Goal: Task Accomplishment & Management: Manage account settings

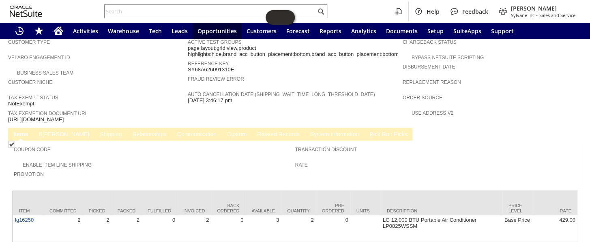
scroll to position [492, 0]
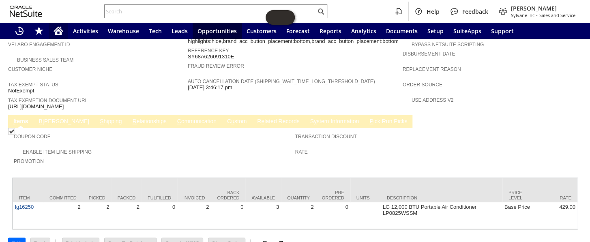
click at [61, 26] on icon "Home" at bounding box center [59, 31] width 10 height 10
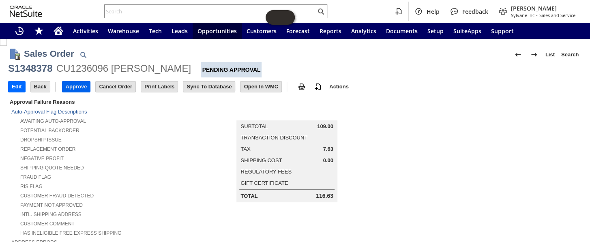
click at [76, 83] on input "Approve" at bounding box center [76, 87] width 28 height 11
click at [68, 84] on input "Approve" at bounding box center [76, 87] width 28 height 11
click at [76, 85] on input "Approve" at bounding box center [76, 87] width 28 height 11
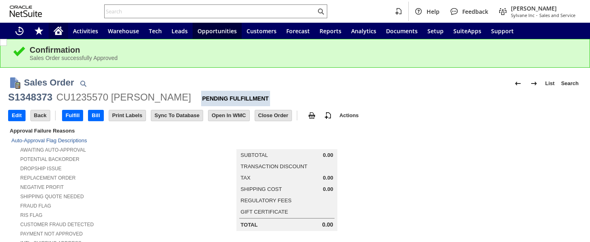
click at [63, 31] on div "Home" at bounding box center [58, 31] width 19 height 16
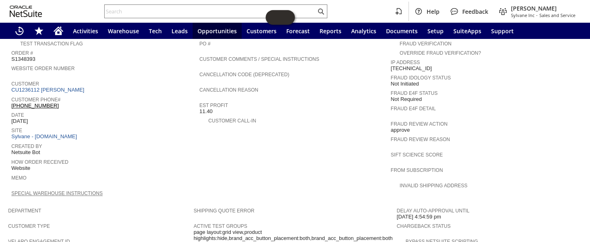
scroll to position [406, 0]
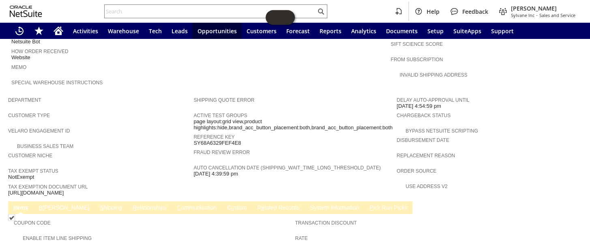
drag, startPoint x: 149, startPoint y: 174, endPoint x: 9, endPoint y: 168, distance: 140.1
click at [9, 190] on span "[URL][DOMAIN_NAME]" at bounding box center [36, 193] width 56 height 6
copy span "[URL][DOMAIN_NAME]"
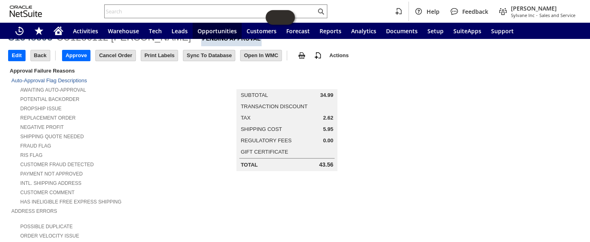
scroll to position [0, 0]
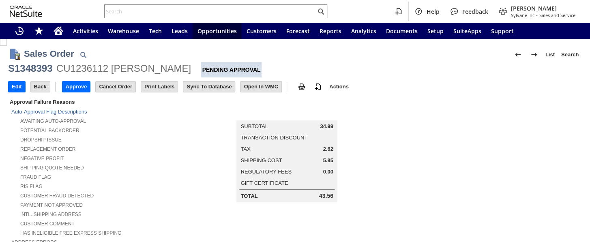
scroll to position [492, 0]
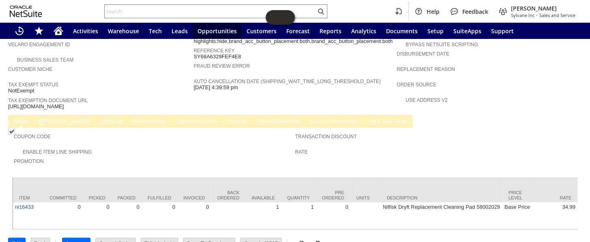
click at [50, 115] on td "B illing" at bounding box center [64, 121] width 61 height 13
click at [49, 118] on link "B illing" at bounding box center [64, 122] width 54 height 8
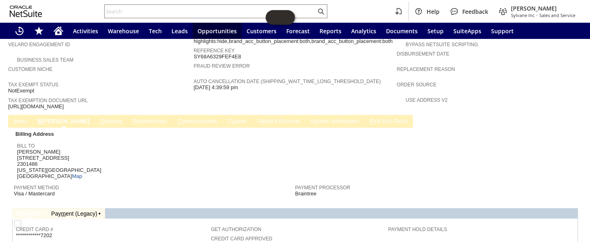
click at [98, 118] on link "S hipping" at bounding box center [111, 122] width 26 height 8
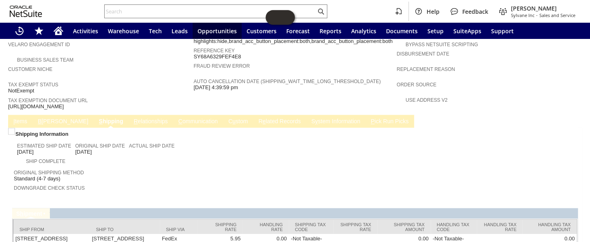
click at [21, 118] on link "I tems" at bounding box center [20, 122] width 18 height 8
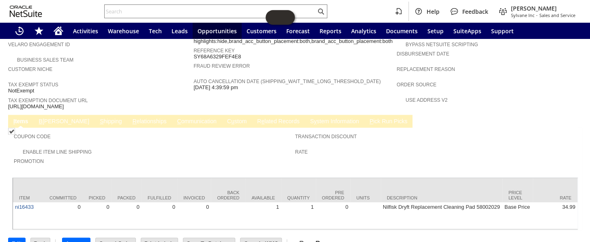
click at [21, 118] on link "I tems" at bounding box center [20, 122] width 19 height 8
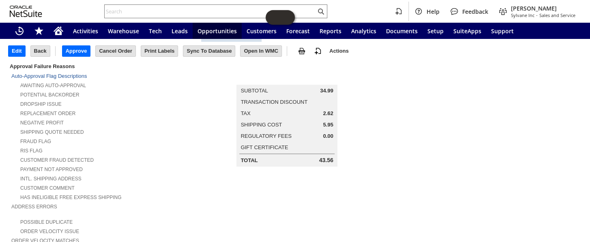
scroll to position [13, 0]
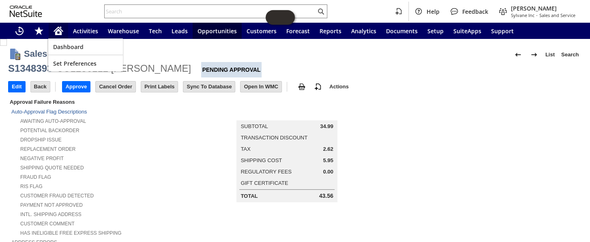
click at [60, 28] on icon "Home" at bounding box center [58, 29] width 9 height 5
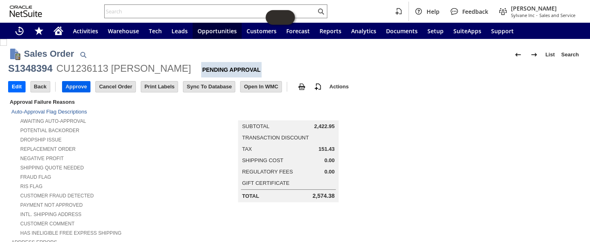
click at [70, 85] on input "Approve" at bounding box center [76, 87] width 28 height 11
click at [19, 89] on input "Edit" at bounding box center [17, 87] width 17 height 11
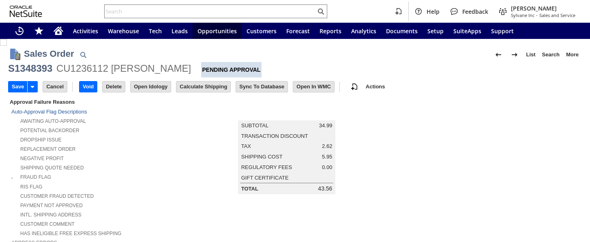
type input "Add"
type input "Copy Previous"
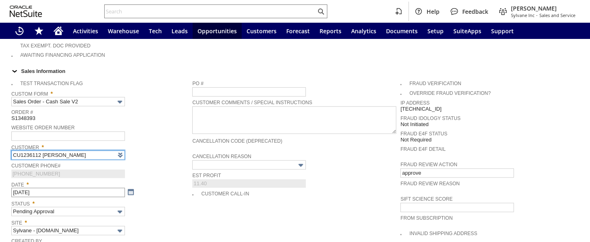
type input "Intelligent Recommendations ⁰"
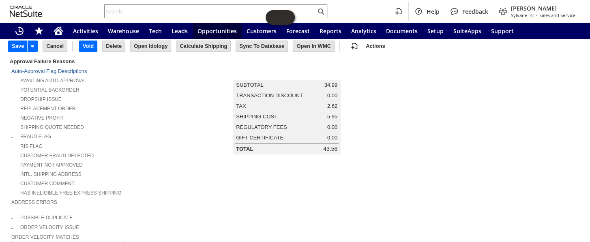
scroll to position [0, 0]
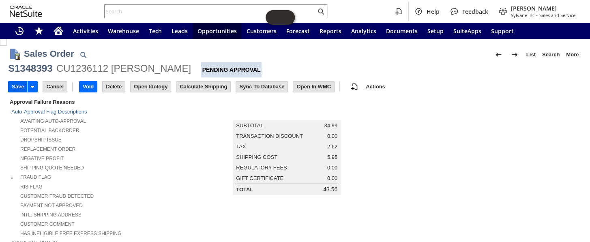
type input "approving, not sure about the tax exempt form on this this one"
click at [13, 85] on input "Save" at bounding box center [18, 87] width 19 height 11
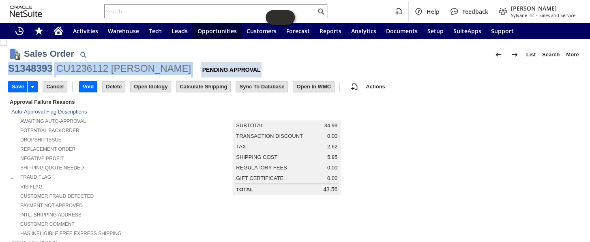
drag, startPoint x: 196, startPoint y: 70, endPoint x: 8, endPoint y: 69, distance: 188.6
copy div "S1348393 CU1236112 Charles Dickenson"
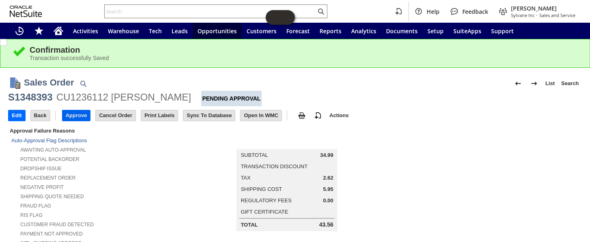
click at [75, 114] on input "Approve" at bounding box center [76, 115] width 28 height 11
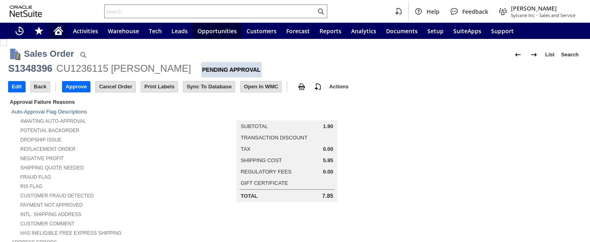
click at [58, 29] on icon "Home" at bounding box center [58, 32] width 6 height 6
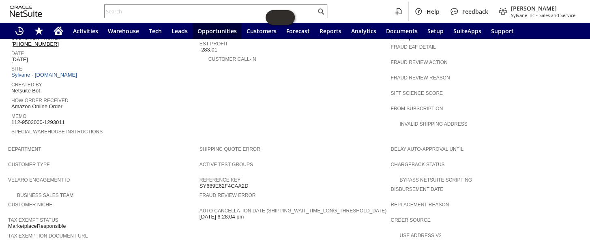
scroll to position [283, 0]
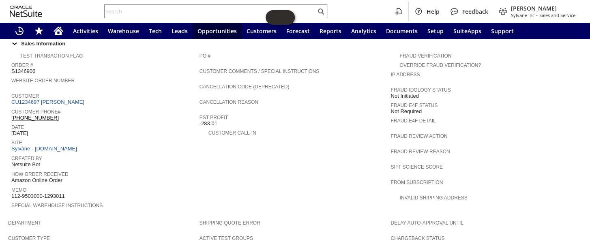
drag, startPoint x: 74, startPoint y: 101, endPoint x: 11, endPoint y: 103, distance: 62.5
click at [11, 107] on div "Customer Phone# (347) 448-3190 X86265" at bounding box center [103, 114] width 184 height 15
copy link "(347) 448-3190 X86265"
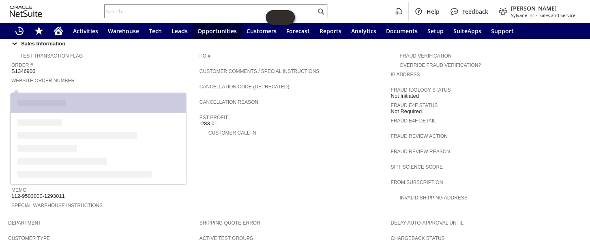
click at [63, 99] on link "CU1234697 nellie nylander" at bounding box center [48, 102] width 75 height 6
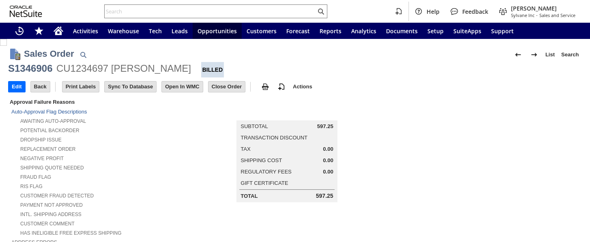
scroll to position [295, 0]
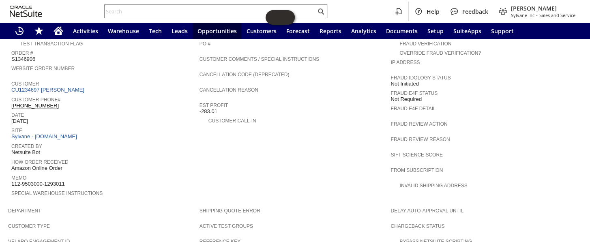
drag, startPoint x: 0, startPoint y: 0, endPoint x: 12, endPoint y: 90, distance: 91.3
click at [12, 94] on div "Customer Phone# [PHONE_NUMBER]" at bounding box center [103, 101] width 184 height 15
copy link "347) [PHONE_NUMBER]"
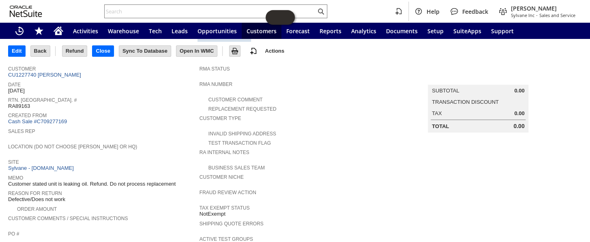
scroll to position [34, 0]
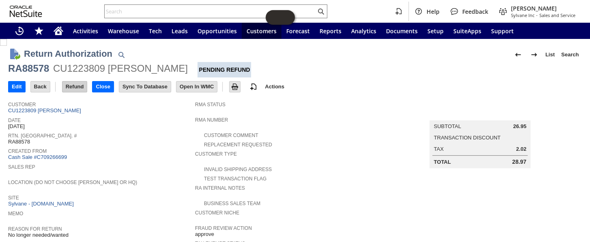
click at [73, 86] on input "Refund" at bounding box center [74, 87] width 25 height 11
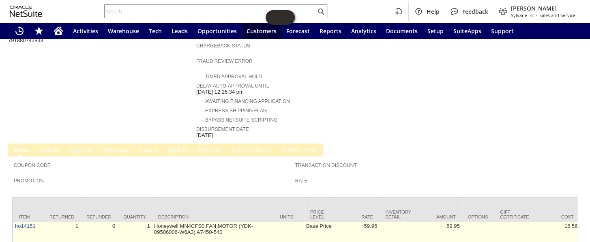
scroll to position [361, 0]
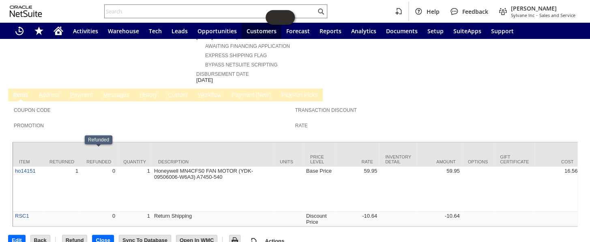
click at [85, 92] on link "P ayment" at bounding box center [81, 96] width 26 height 8
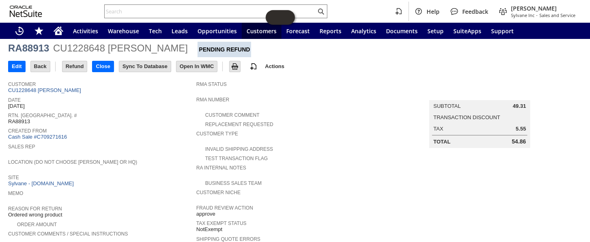
scroll to position [0, 0]
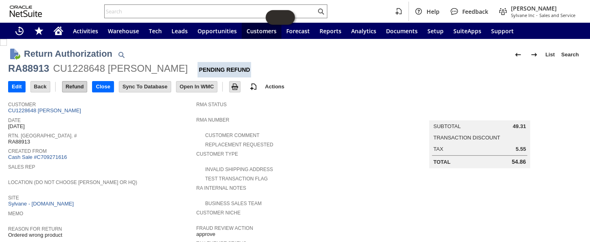
click at [69, 82] on input "Refund" at bounding box center [74, 87] width 25 height 11
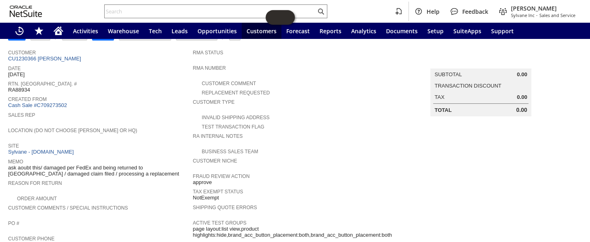
scroll to position [41, 0]
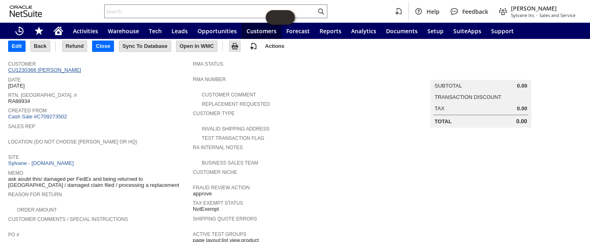
click at [65, 68] on link "CU1230366 [PERSON_NAME]" at bounding box center [45, 70] width 75 height 6
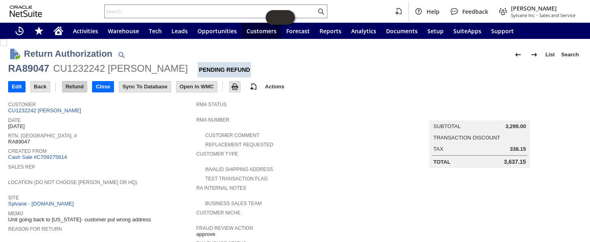
click at [79, 88] on input "Refund" at bounding box center [74, 87] width 25 height 11
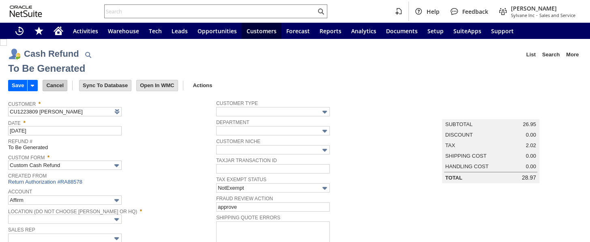
type input "Regions - Merchant 0414"
type input "Headquarters : Head...s : Pending Testing"
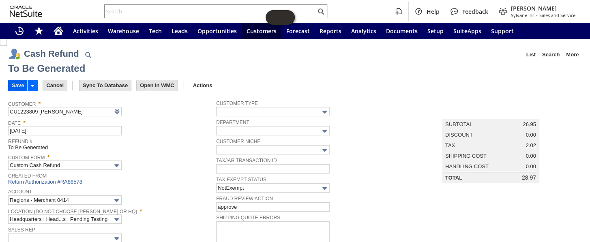
click at [16, 85] on input "Save" at bounding box center [18, 85] width 19 height 11
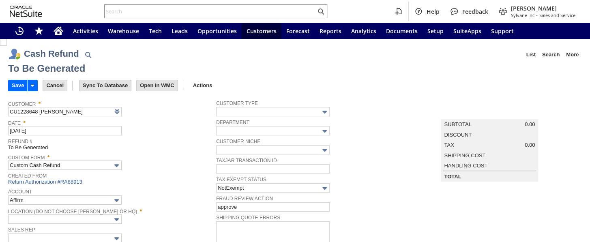
type input "Regions - Merchant 0414"
type input "Headquarters : Head...s : Pending Testing"
type input "Add"
type input "Copy Previous"
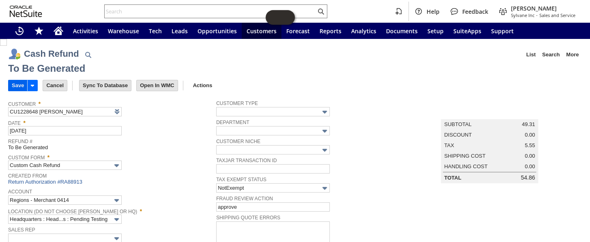
click at [20, 83] on input "Save" at bounding box center [18, 85] width 19 height 11
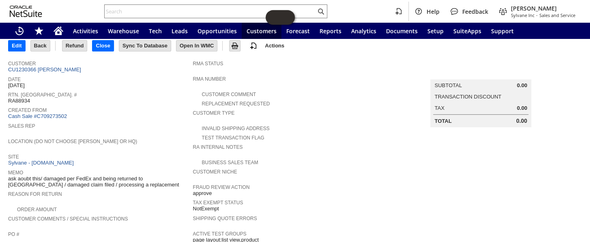
scroll to position [41, 0]
click at [105, 42] on input "Close" at bounding box center [102, 46] width 21 height 11
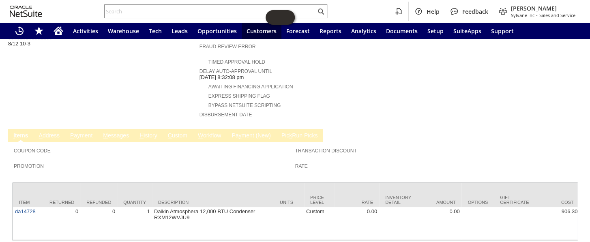
scroll to position [329, 0]
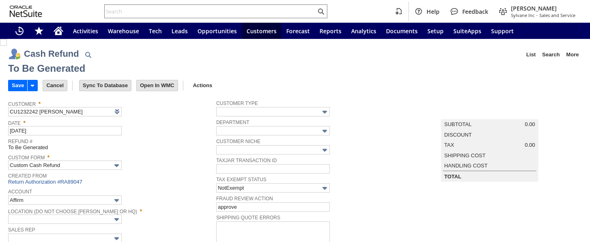
type input "Regions - Merchant 0414"
type input "Headquarters : Head...s : Pending Testing"
type input "Add"
type input "Copy Previous"
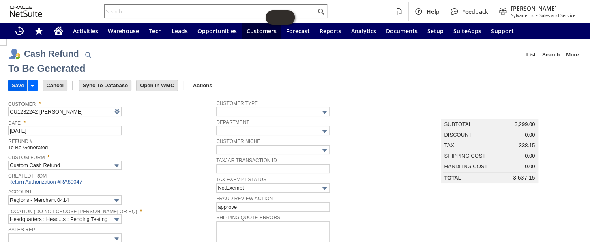
click at [18, 83] on input "Save" at bounding box center [18, 85] width 19 height 11
click at [17, 85] on input "Save" at bounding box center [18, 85] width 19 height 11
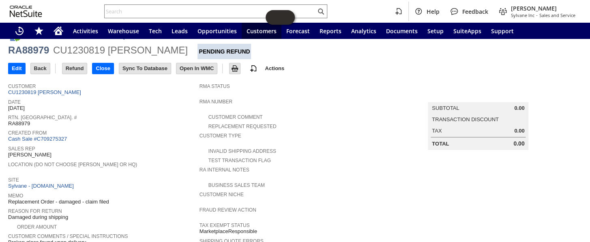
scroll to position [9, 0]
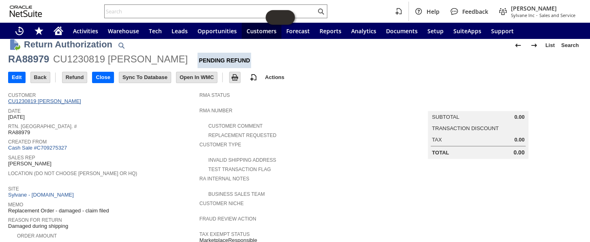
click at [71, 101] on link "CU1230819 [PERSON_NAME]" at bounding box center [45, 101] width 75 height 6
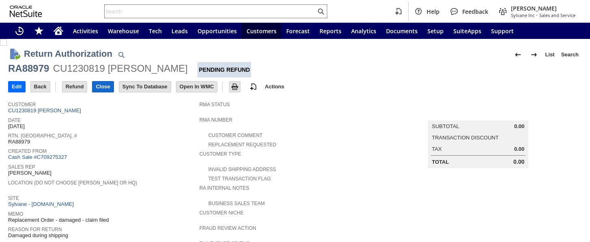
click at [108, 85] on input "Close" at bounding box center [102, 87] width 21 height 11
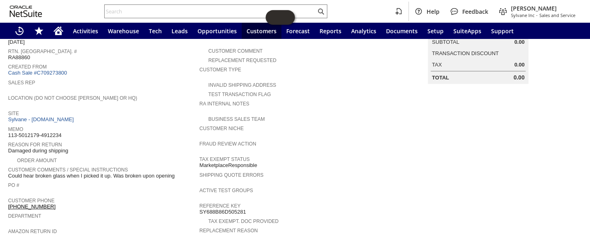
scroll to position [83, 0]
click at [54, 71] on link "Cash Sale #C709273800" at bounding box center [37, 74] width 59 height 6
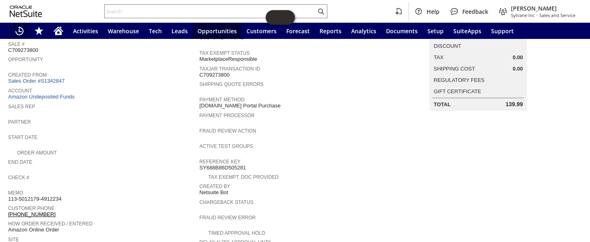
scroll to position [58, 0]
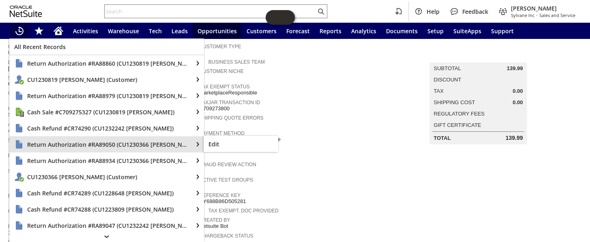
click at [346, 144] on span "Payment Processor" at bounding box center [293, 148] width 187 height 8
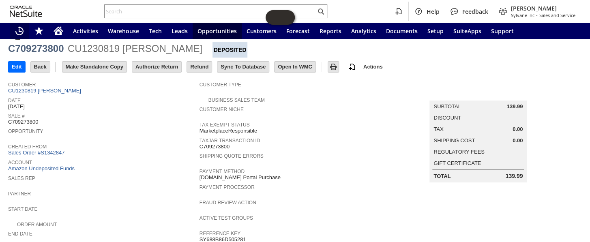
scroll to position [0, 0]
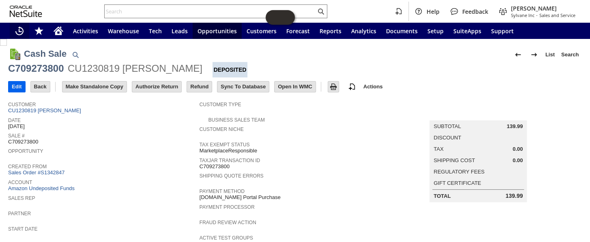
click at [24, 86] on input "Edit" at bounding box center [17, 87] width 17 height 11
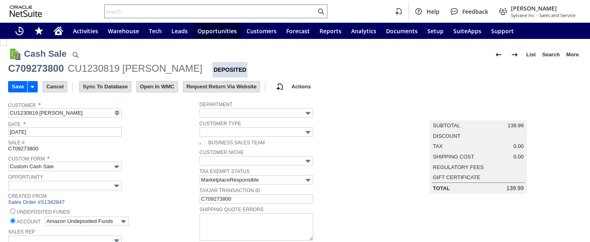
type input "Add"
type input "Copy Previous"
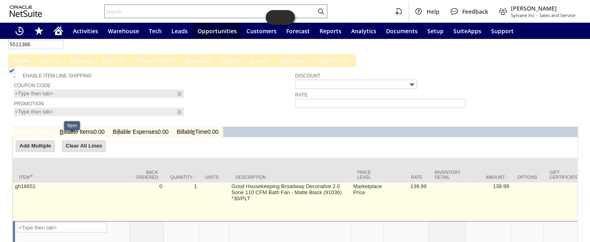
scroll to position [406, 0]
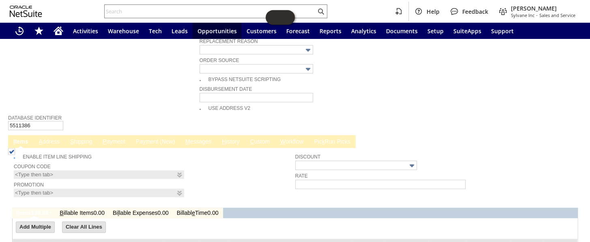
click at [22, 138] on link "I tems" at bounding box center [20, 142] width 19 height 8
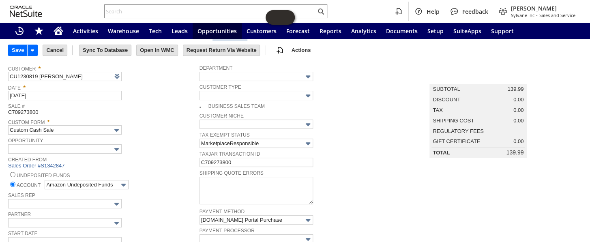
scroll to position [0, 0]
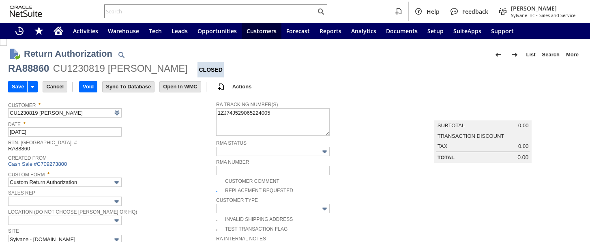
type input "Add"
type input "Copy Previous"
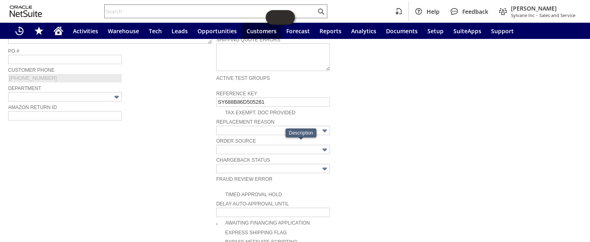
scroll to position [496, 0]
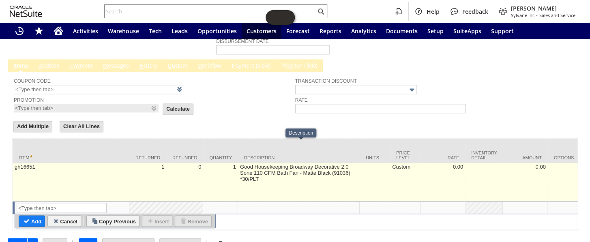
click at [402, 163] on td "Custom" at bounding box center [405, 182] width 30 height 39
type input "Custom"
type input "gh16651"
type input "OK"
type input "Make Copy"
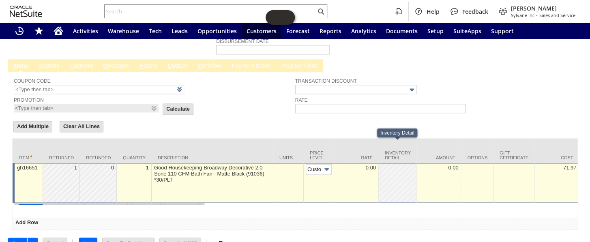
scroll to position [0, 4]
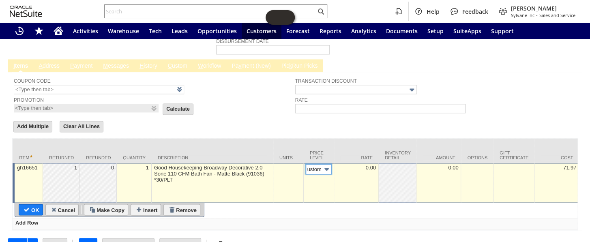
click at [326, 165] on img at bounding box center [326, 169] width 9 height 9
type input "Marke...rice"
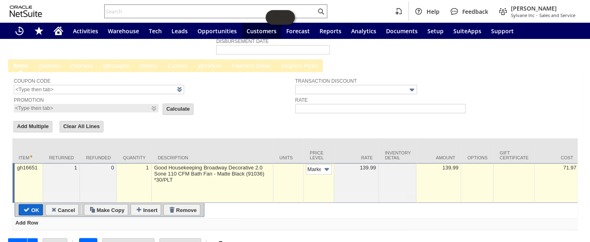
click at [32, 204] on input "OK" at bounding box center [31, 209] width 24 height 11
type input "Add"
type input "Copy Previous"
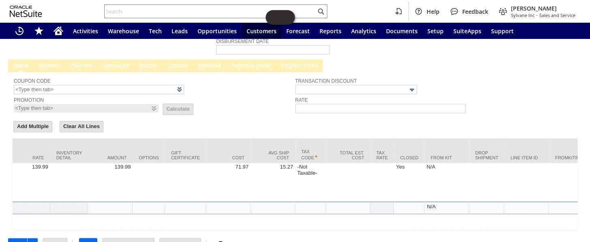
scroll to position [0, 419]
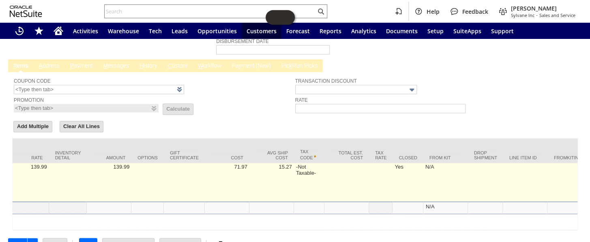
click at [401, 163] on td "Yes" at bounding box center [408, 182] width 30 height 39
checkbox input "true"
type input "gh16651"
type input "OK"
type input "Make Copy"
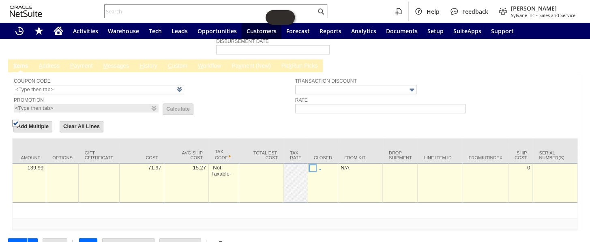
click at [19, 127] on img at bounding box center [15, 123] width 7 height 7
checkbox input "false"
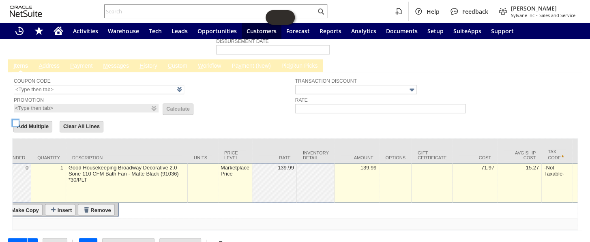
scroll to position [0, 0]
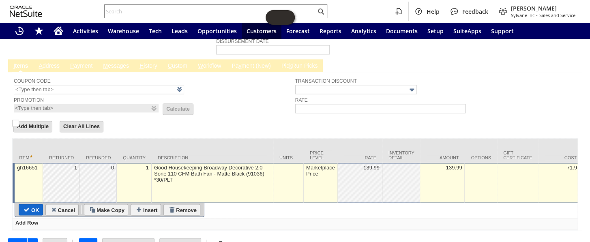
click at [39, 204] on input "OK" at bounding box center [31, 209] width 24 height 11
type input "Add"
type input "Copy Previous"
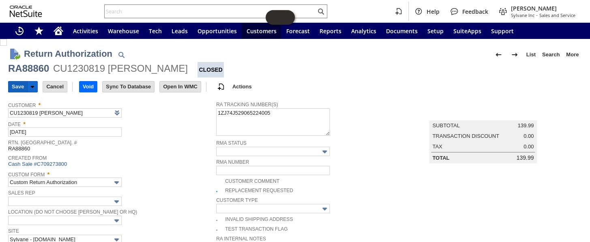
drag, startPoint x: 14, startPoint y: 85, endPoint x: 76, endPoint y: 103, distance: 64.6
click at [14, 85] on input "Save" at bounding box center [18, 87] width 19 height 11
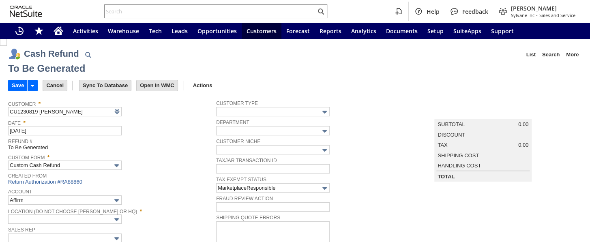
type input "Amazon Undeposited Funds"
type input "Headquarters : Head...s : Pending Testing"
type input "Add"
type input "Copy Previous"
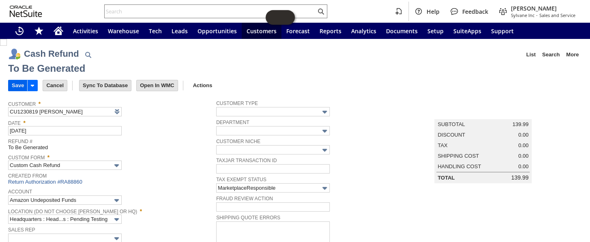
click at [17, 82] on input "Save" at bounding box center [18, 85] width 19 height 11
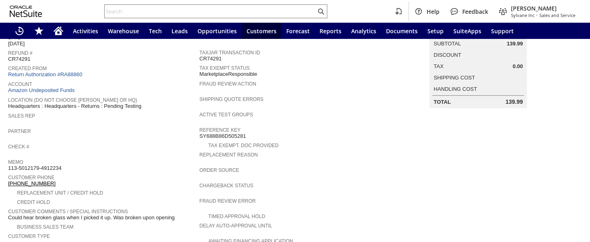
scroll to position [147, 0]
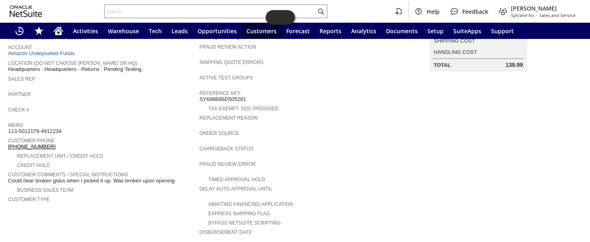
drag, startPoint x: 64, startPoint y: 123, endPoint x: 9, endPoint y: 123, distance: 55.6
click at [9, 123] on div "Memo 113-5012179-4912234" at bounding box center [101, 127] width 187 height 15
copy span "113-5012179-4912234"
